Goal: Task Accomplishment & Management: Use online tool/utility

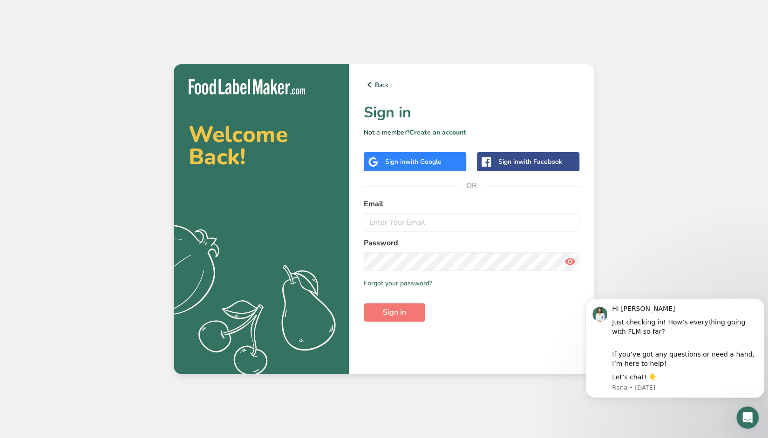
click at [421, 162] on span "with Google" at bounding box center [423, 161] width 36 height 9
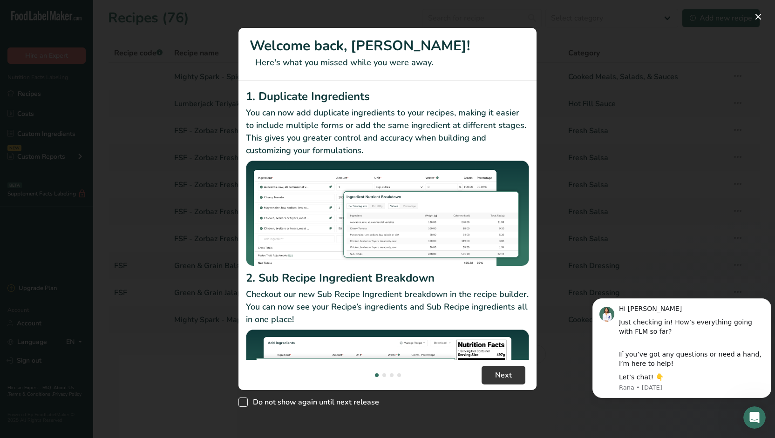
click at [309, 401] on span "Do not show again until next release" at bounding box center [313, 402] width 131 height 9
click at [244, 401] on input "Do not show again until next release" at bounding box center [241, 402] width 6 height 6
checkbox input "true"
click at [509, 371] on span "Next" at bounding box center [503, 375] width 17 height 11
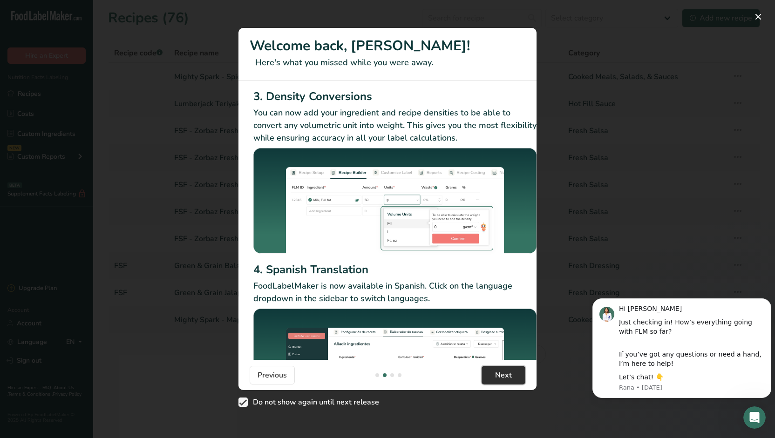
click at [503, 375] on span "Next" at bounding box center [503, 375] width 17 height 11
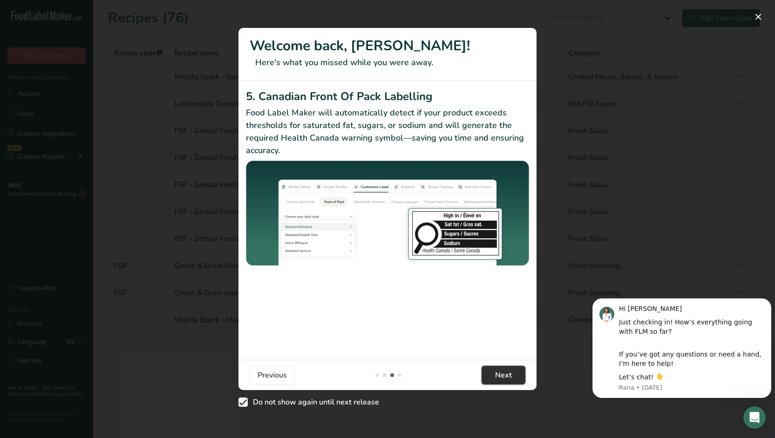
click at [508, 378] on span "Next" at bounding box center [503, 375] width 17 height 11
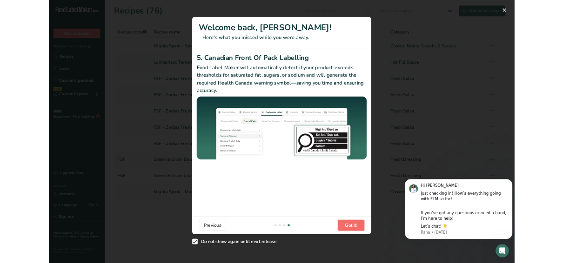
scroll to position [0, 886]
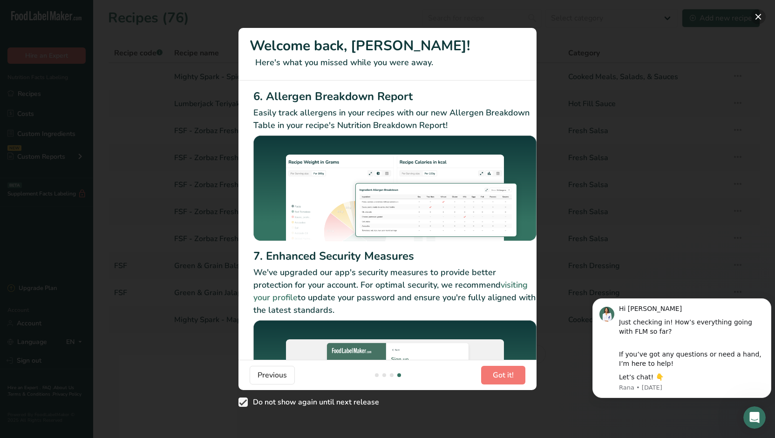
click at [758, 17] on button "New Features" at bounding box center [757, 16] width 15 height 15
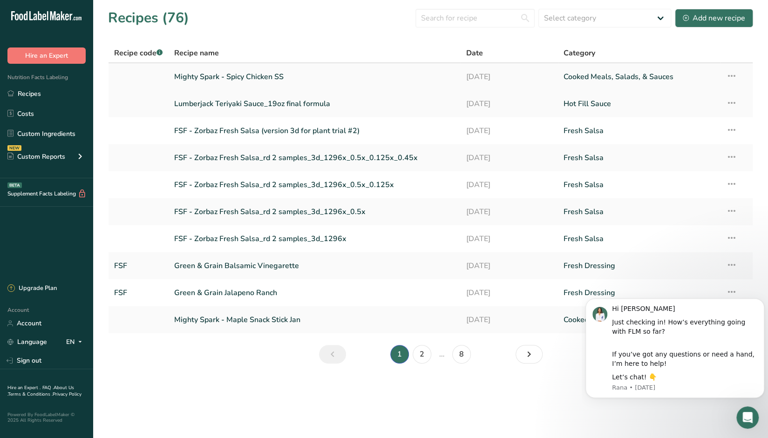
click at [220, 76] on link "Mighty Spark - Spicy Chicken SS" at bounding box center [314, 77] width 281 height 20
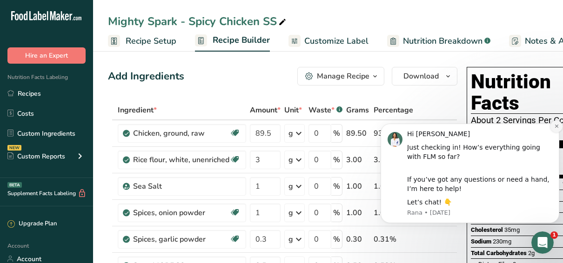
click at [555, 128] on icon "Dismiss notification" at bounding box center [556, 126] width 5 height 5
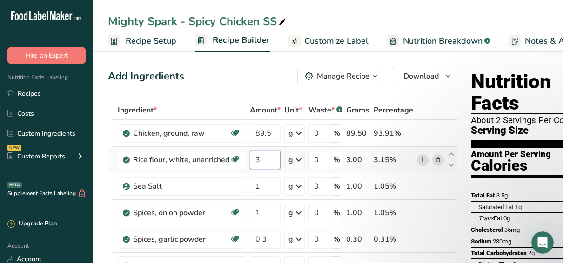
click at [264, 160] on input "3" at bounding box center [265, 160] width 31 height 19
type input "2"
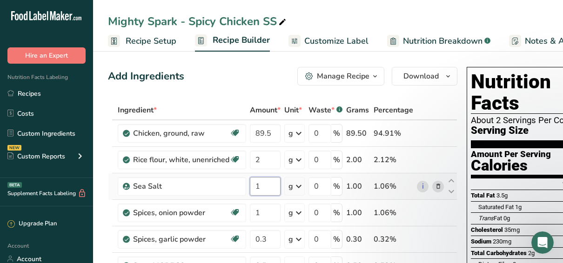
click at [263, 185] on div "Ingredient * Amount * Unit * Waste * .a-a{fill:#347362;}.b-a{fill:#fff;} Grams …" at bounding box center [283, 233] width 350 height 264
type input "1.25"
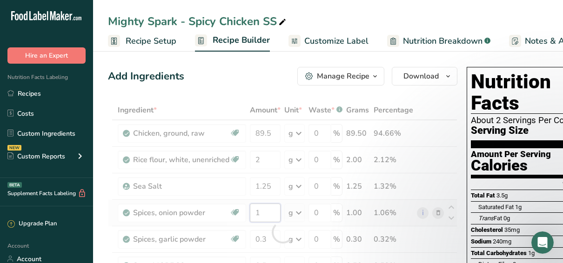
click at [262, 216] on div "Ingredient * Amount * Unit * Waste * .a-a{fill:#347362;}.b-a{fill:#fff;} Grams …" at bounding box center [283, 233] width 350 height 264
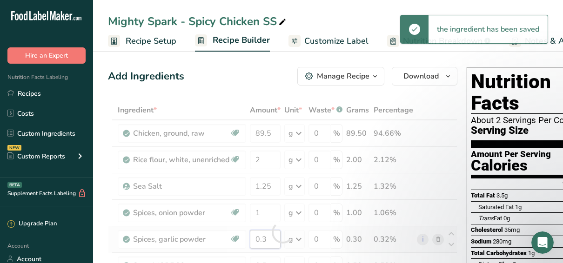
click at [272, 244] on div "Ingredient * Amount * Unit * Waste * .a-a{fill:#347362;}.b-a{fill:#fff;} Grams …" at bounding box center [283, 233] width 350 height 264
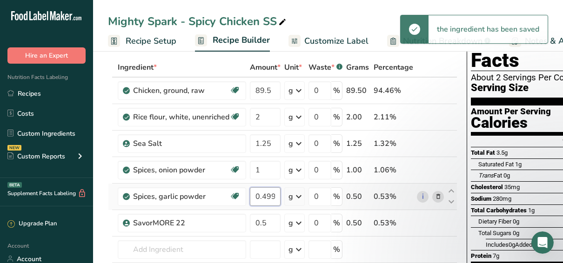
scroll to position [93, 0]
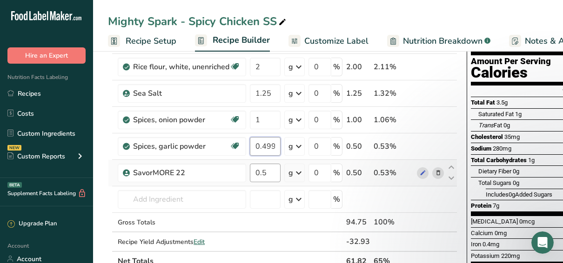
type input "0.499999"
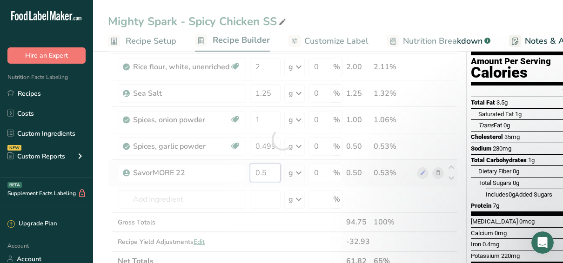
click at [270, 174] on div "Ingredient * Amount * Unit * Waste * .a-a{fill:#347362;}.b-a{fill:#fff;} Grams …" at bounding box center [283, 139] width 350 height 264
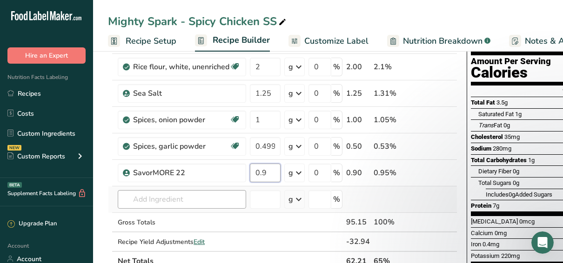
type input "0.9"
click at [159, 203] on div "Ingredient * Amount * Unit * Waste * .a-a{fill:#347362;}.b-a{fill:#fff;} Grams …" at bounding box center [283, 139] width 350 height 264
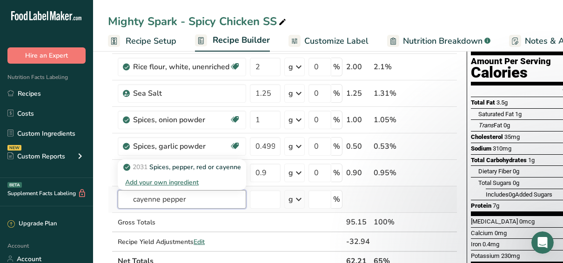
drag, startPoint x: 190, startPoint y: 200, endPoint x: 117, endPoint y: 199, distance: 72.6
click at [118, 199] on input "cayenne pepper" at bounding box center [182, 199] width 128 height 19
type input "cayenne"
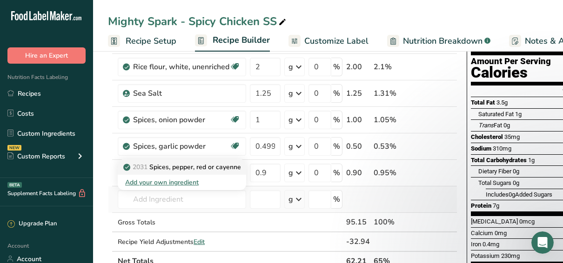
click at [199, 167] on p "2031 Spices, pepper, red or cayenne" at bounding box center [183, 167] width 116 height 10
type input "Spices, pepper, red or cayenne"
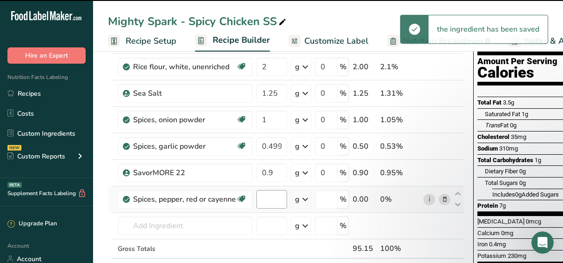
type input "0"
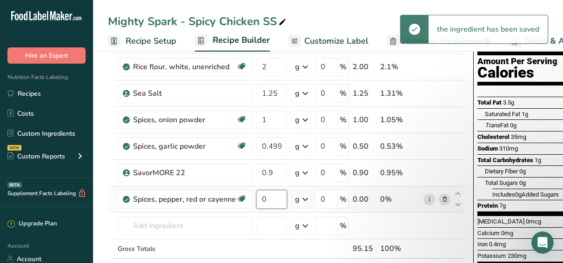
click at [275, 201] on input "0" at bounding box center [272, 199] width 31 height 19
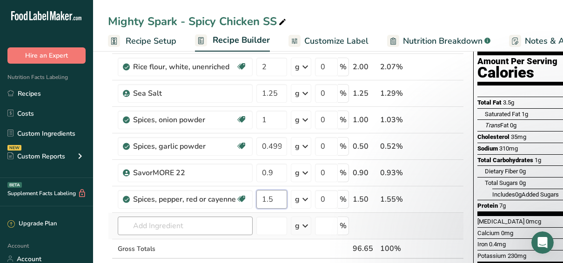
type input "1.5"
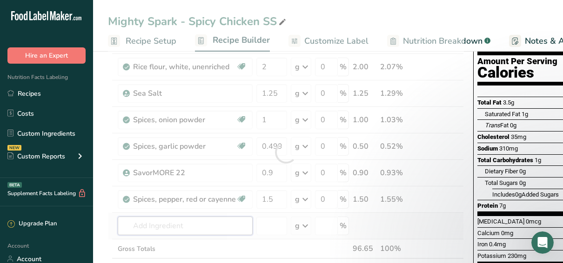
click at [161, 225] on div "Ingredient * Amount * Unit * Waste * .a-a{fill:#347362;}.b-a{fill:#fff;} Grams …" at bounding box center [286, 152] width 356 height 290
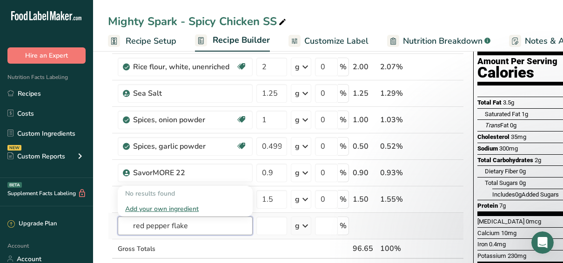
drag, startPoint x: 178, startPoint y: 228, endPoint x: 108, endPoint y: 229, distance: 69.4
click at [108, 229] on tr "red pepper flake No results found Add your own ingredient g Weight Units g kg m…" at bounding box center [285, 226] width 355 height 27
type input "cayenne"
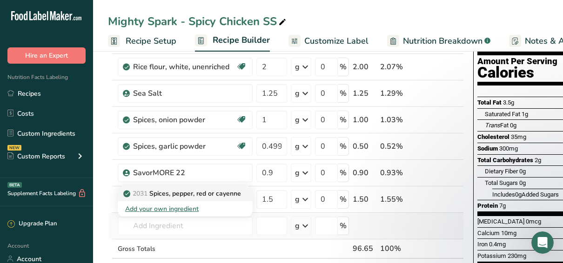
click at [173, 194] on p "2031 Spices, pepper, red or cayenne" at bounding box center [183, 194] width 116 height 10
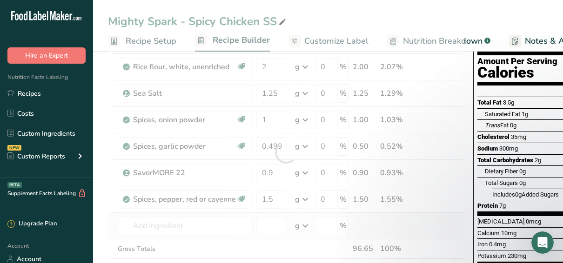
type input "Spices, pepper, red or cayenne"
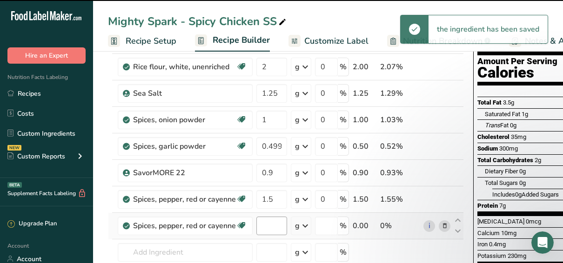
type input "0"
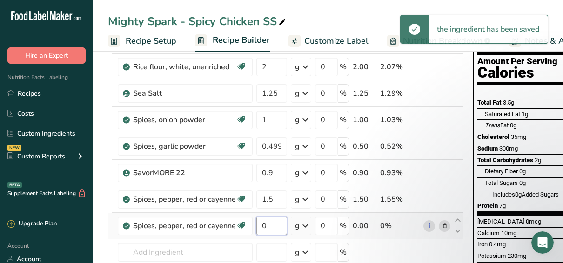
click at [268, 228] on input "0" at bounding box center [272, 226] width 31 height 19
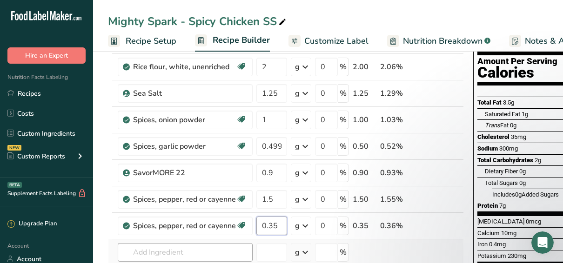
type input "0.35"
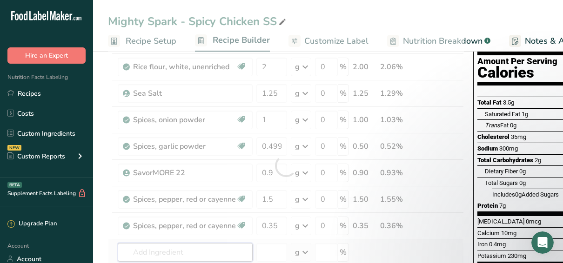
click at [179, 253] on div "Ingredient * Amount * Unit * Waste * .a-a{fill:#347362;}.b-a{fill:#fff;} Grams …" at bounding box center [286, 165] width 356 height 317
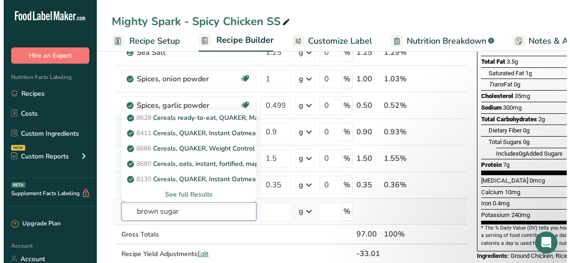
scroll to position [186, 0]
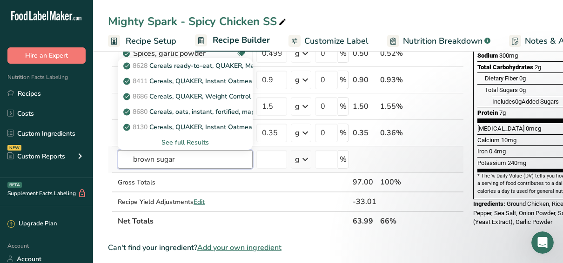
drag, startPoint x: 178, startPoint y: 158, endPoint x: 115, endPoint y: 158, distance: 63.8
click at [115, 158] on tr "brown sugar 8628 Cereals ready-to-eat, QUAKER, Maple Brown Sugar LIFE Cereal 84…" at bounding box center [285, 160] width 355 height 27
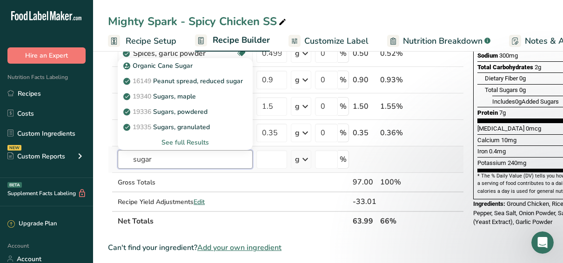
type input "sugar"
click at [183, 142] on div "See full Results" at bounding box center [185, 143] width 120 height 10
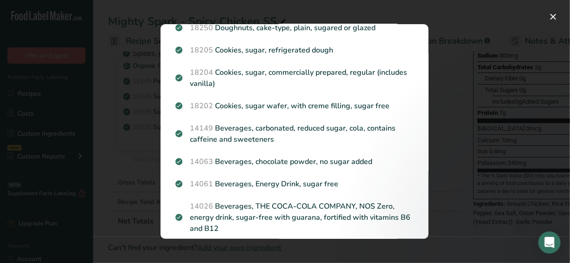
scroll to position [0, 0]
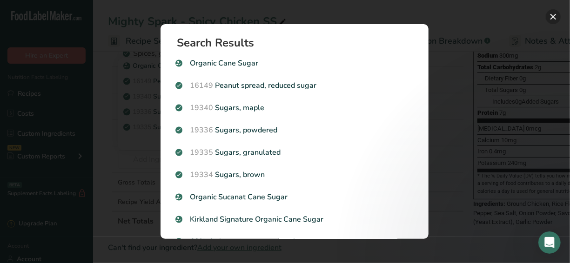
click at [549, 14] on button "Search results modal" at bounding box center [553, 16] width 15 height 15
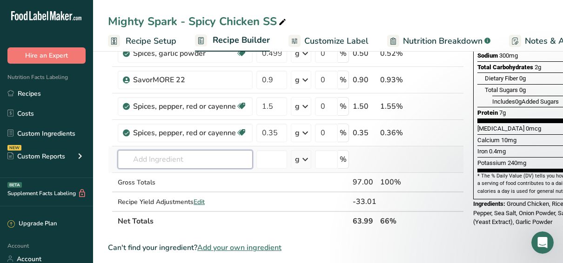
click at [169, 159] on input "text" at bounding box center [185, 159] width 135 height 19
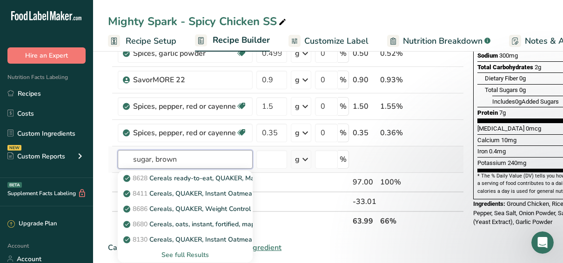
type input "sugar, brown"
click at [200, 253] on div "See full Results" at bounding box center [185, 255] width 120 height 10
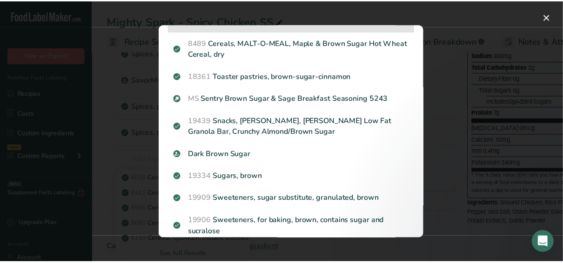
scroll to position [186, 0]
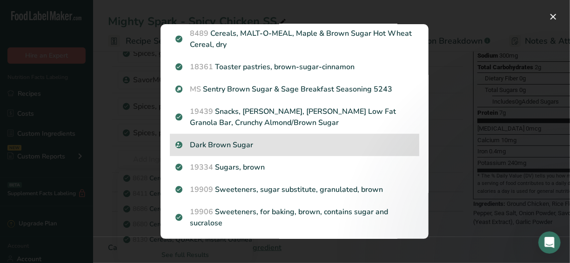
click at [236, 151] on p "Dark Brown Sugar" at bounding box center [295, 145] width 238 height 11
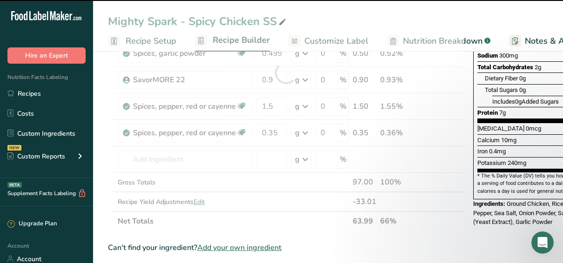
type input "0"
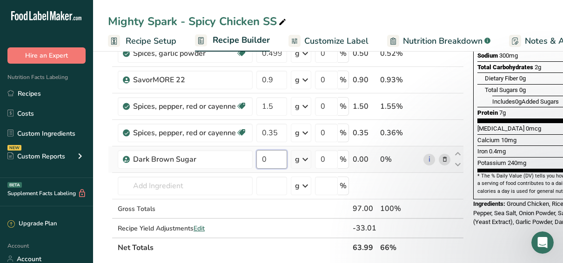
click at [275, 152] on input "0" at bounding box center [272, 159] width 31 height 19
type input "1"
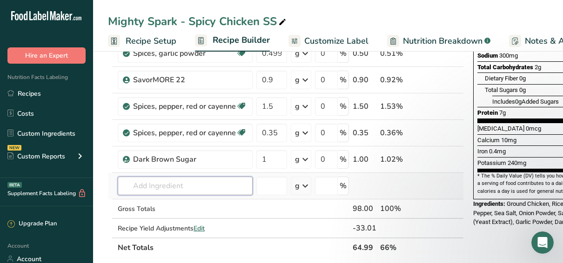
click at [216, 186] on div "Ingredient * Amount * Unit * Waste * .a-a{fill:#347362;}.b-a{fill:#fff;} Grams …" at bounding box center [286, 86] width 356 height 344
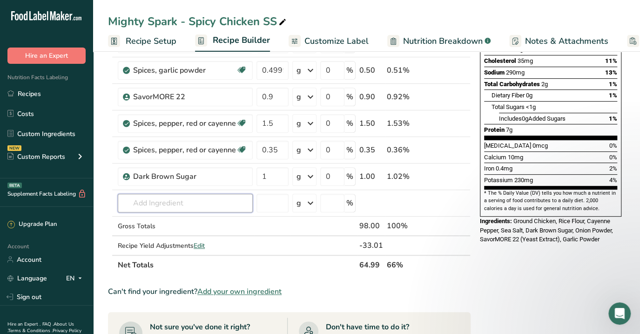
scroll to position [279, 0]
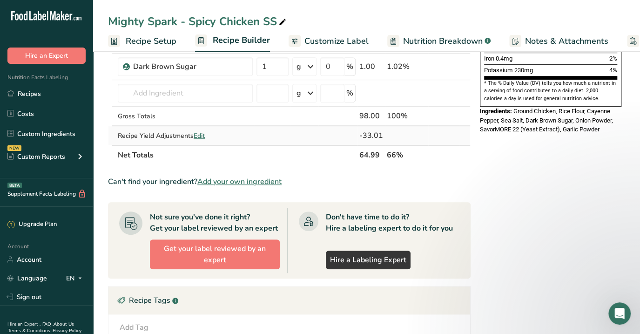
click at [200, 135] on span "Edit" at bounding box center [199, 135] width 11 height 9
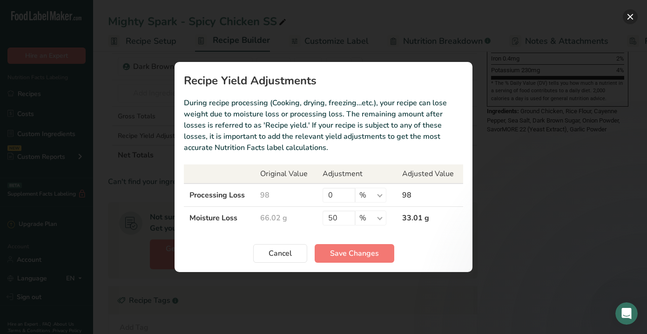
click at [631, 16] on button "Recipe yield modal" at bounding box center [630, 16] width 15 height 15
